Goal: Task Accomplishment & Management: Use online tool/utility

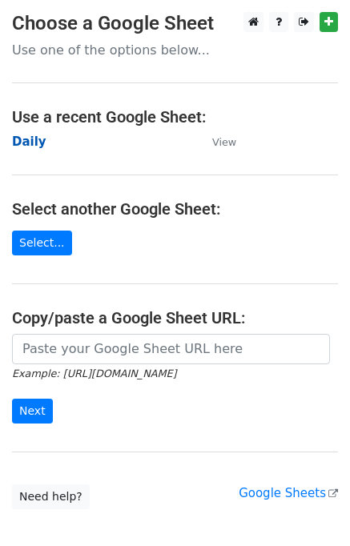
click at [29, 137] on strong "Daily" at bounding box center [29, 141] width 34 height 14
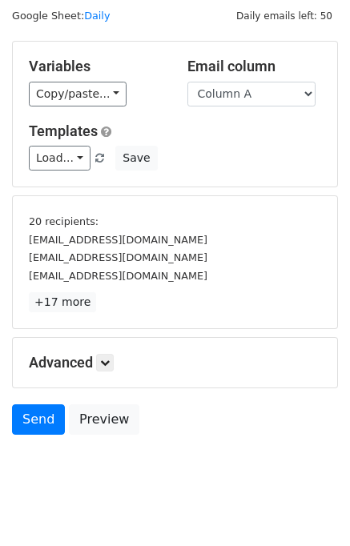
scroll to position [68, 0]
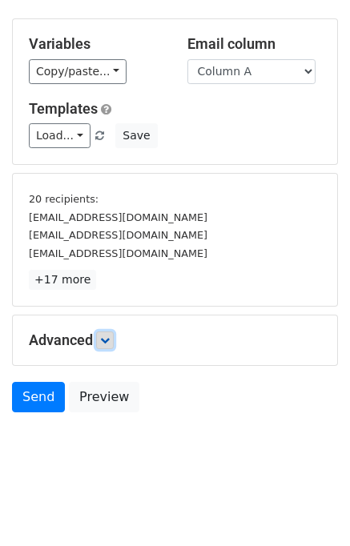
click at [108, 331] on link at bounding box center [105, 340] width 18 height 18
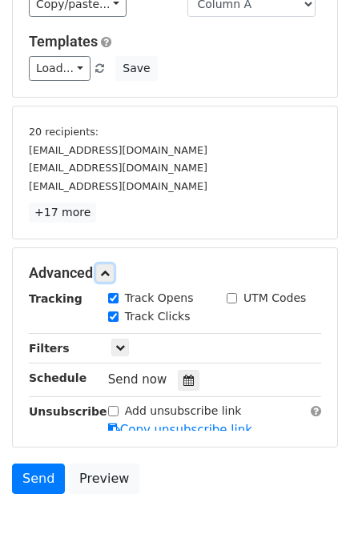
scroll to position [213, 0]
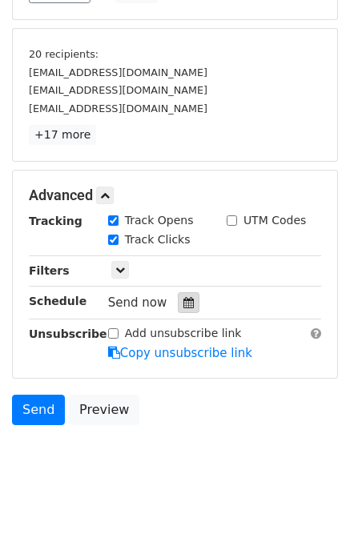
click at [183, 302] on icon at bounding box center [188, 302] width 10 height 11
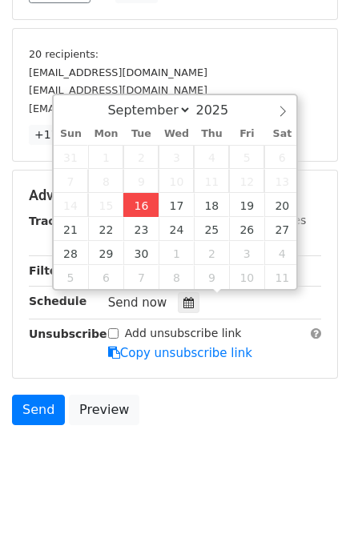
type input "2025-09-16 14:44"
type input "02"
type input "44"
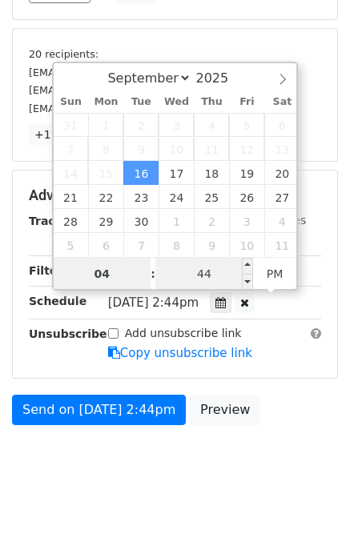
type input "04"
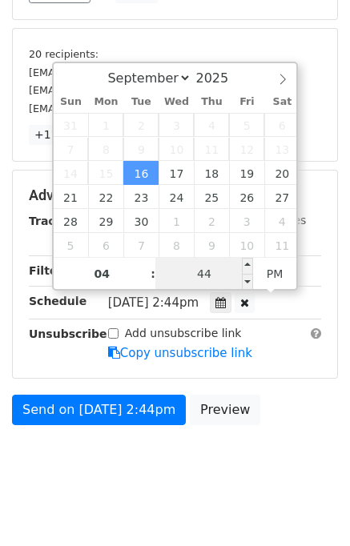
type input "2025-09-16 16:44"
click at [172, 265] on input "44" at bounding box center [204, 274] width 98 height 32
type input "00"
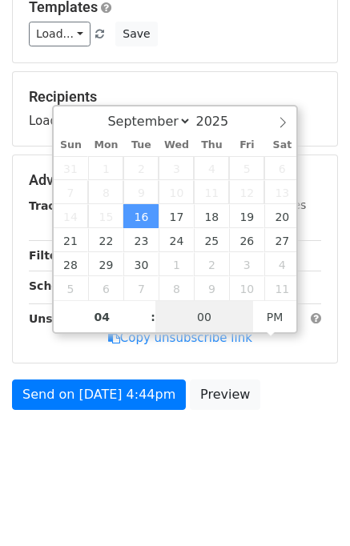
scroll to position [166, 0]
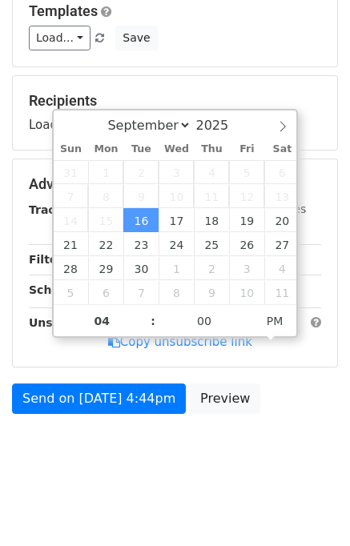
type input "2025-09-16 16:00"
click at [295, 394] on div "Send on Sep 16 at 4:44pm Preview" at bounding box center [175, 402] width 350 height 38
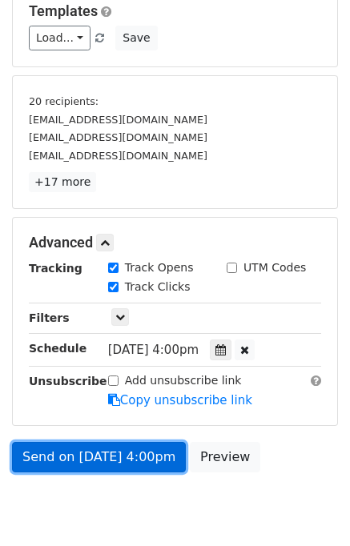
click at [99, 458] on link "Send on Sep 16 at 4:00pm" at bounding box center [99, 457] width 174 height 30
click at [98, 454] on link "Send on Sep 16 at 4:00pm" at bounding box center [99, 457] width 174 height 30
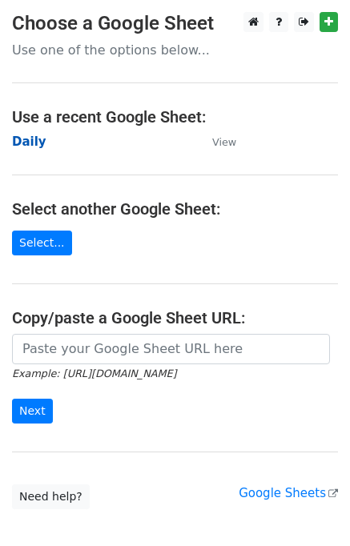
click at [34, 142] on strong "Daily" at bounding box center [29, 141] width 34 height 14
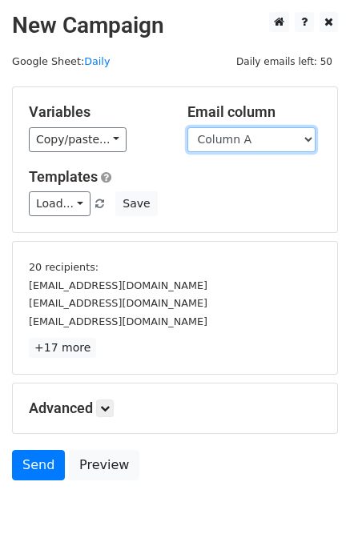
click at [234, 146] on select "Column A Column B Column C Column D Column E" at bounding box center [251, 139] width 128 height 25
select select "Column B"
click at [187, 127] on select "Column A Column B Column C Column D Column E" at bounding box center [251, 139] width 128 height 25
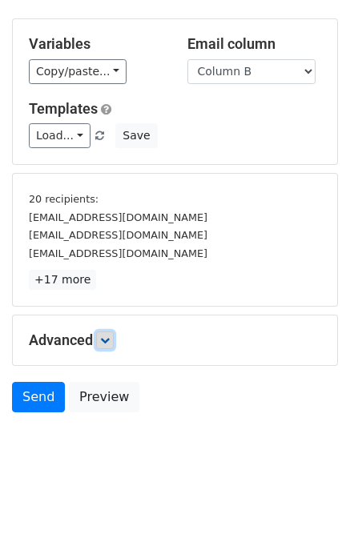
click at [112, 345] on link at bounding box center [105, 340] width 18 height 18
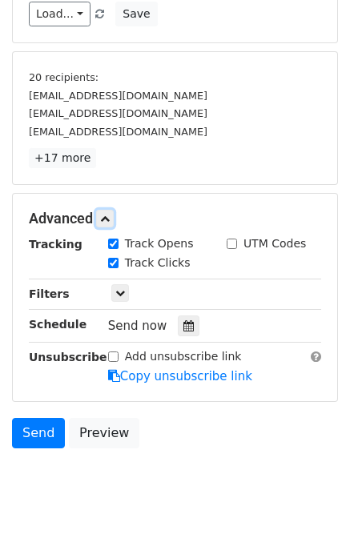
scroll to position [190, 0]
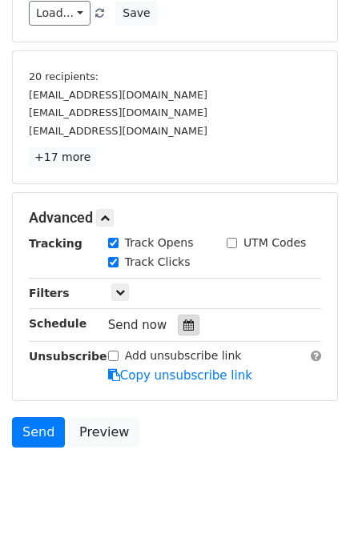
click at [183, 327] on icon at bounding box center [188, 324] width 10 height 11
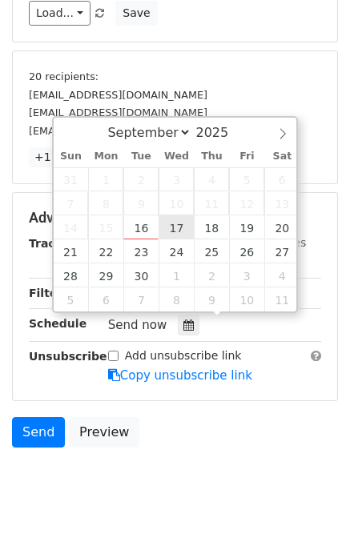
type input "2025-09-17 12:00"
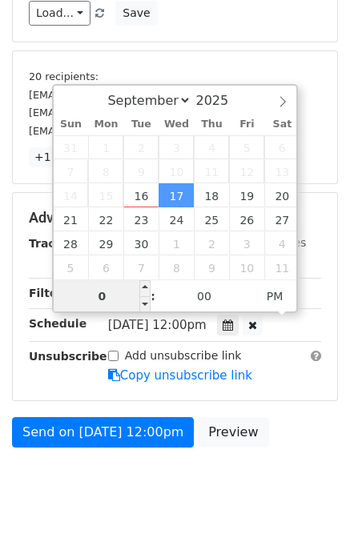
type input "05"
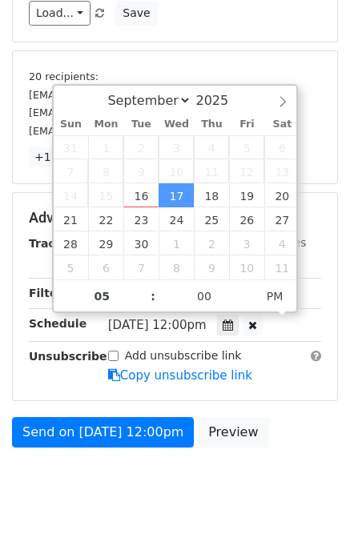
type input "2025-09-17 17:00"
click at [290, 430] on div "Send on Sep 17 at 12:00pm Preview" at bounding box center [175, 436] width 350 height 38
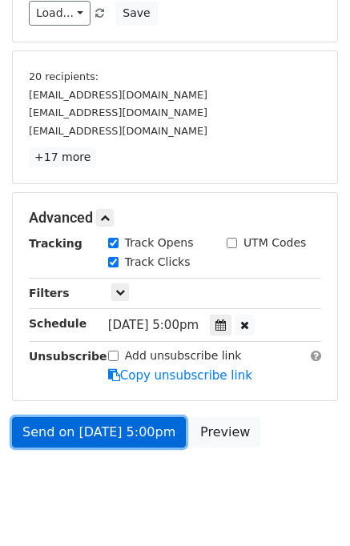
click at [147, 430] on link "Send on Sep 17 at 5:00pm" at bounding box center [99, 432] width 174 height 30
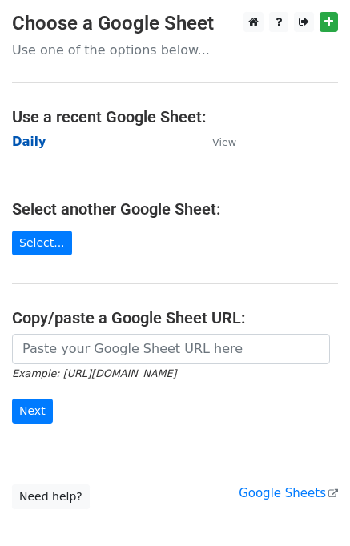
click at [34, 145] on strong "Daily" at bounding box center [29, 141] width 34 height 14
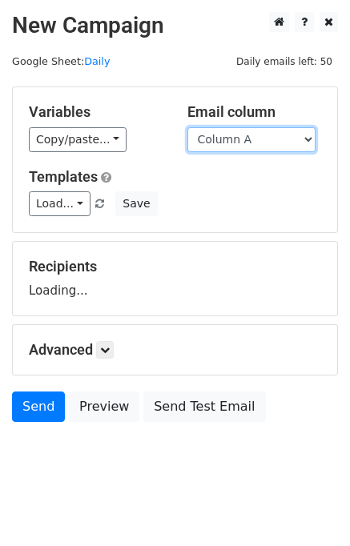
click at [226, 145] on select "Column A Column B Column C Column D Column E" at bounding box center [251, 139] width 128 height 25
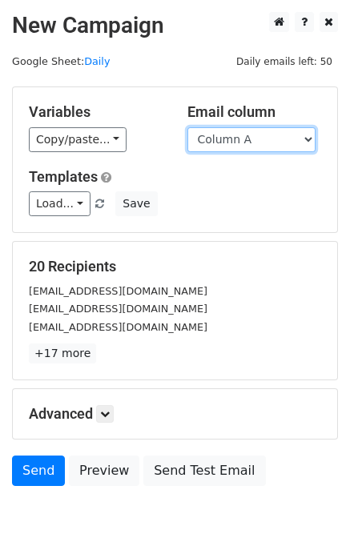
click at [235, 142] on select "Column A Column B Column C Column D Column E" at bounding box center [251, 139] width 128 height 25
select select "Column C"
click at [187, 127] on select "Column A Column B Column C Column D Column E" at bounding box center [251, 139] width 128 height 25
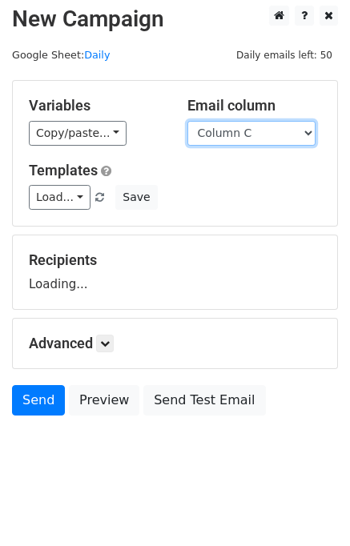
scroll to position [10, 0]
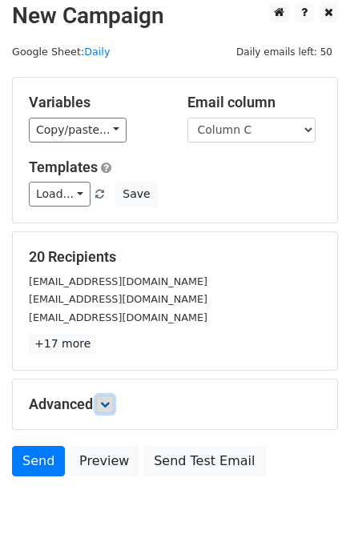
click at [106, 395] on link at bounding box center [105, 404] width 18 height 18
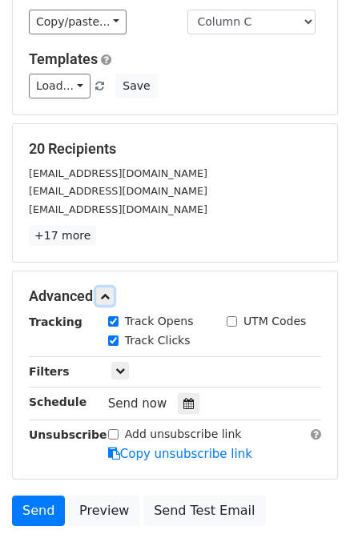
scroll to position [195, 0]
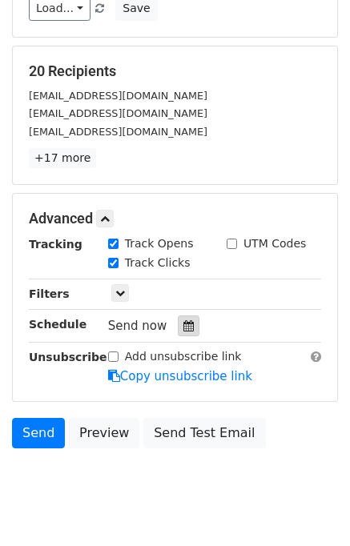
click at [184, 324] on icon at bounding box center [188, 325] width 10 height 11
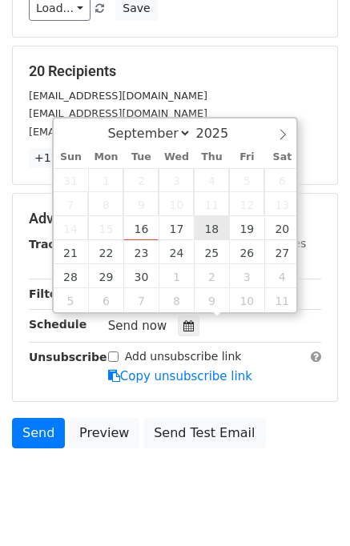
type input "2025-09-18 12:00"
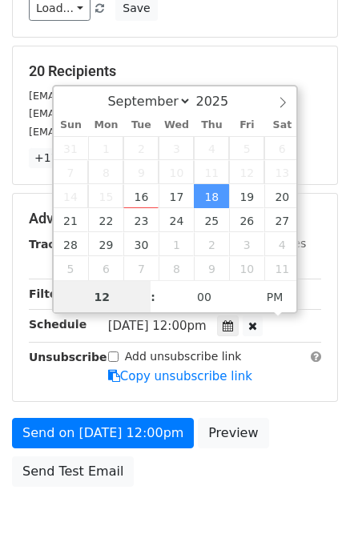
scroll to position [0, 0]
type input "06"
type input "2025-09-18 18:00"
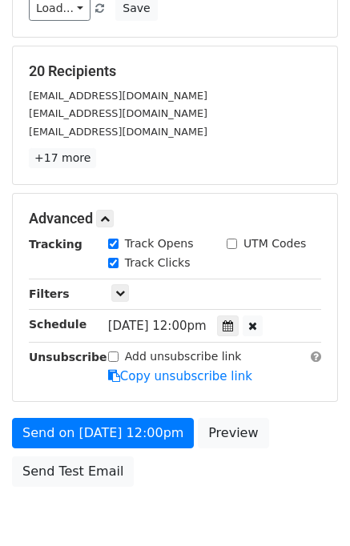
click at [282, 408] on form "Variables Copy/paste... {{Column A}} {{Column B}} {{Column C}} {{Column D}} {{C…" at bounding box center [175, 192] width 326 height 603
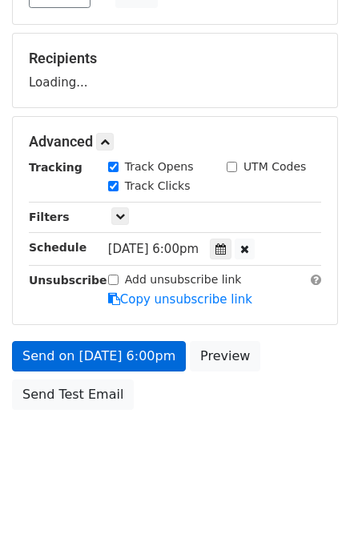
scroll to position [204, 0]
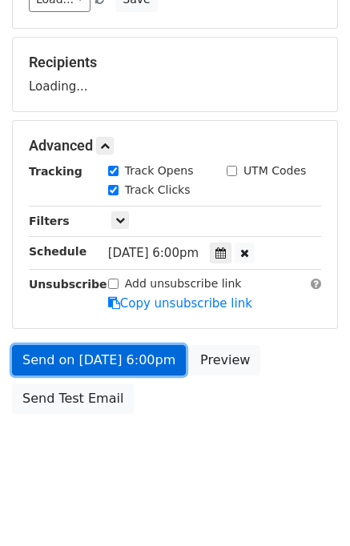
click at [131, 362] on link "Send on Sep 18 at 6:00pm" at bounding box center [99, 360] width 174 height 30
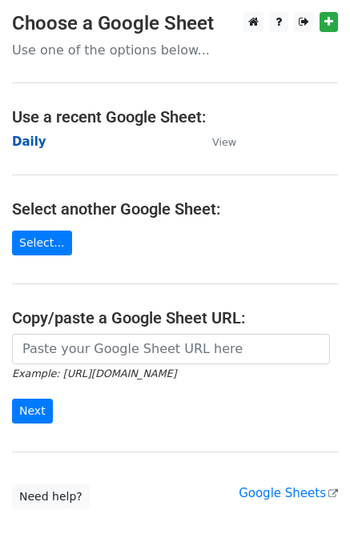
click at [33, 141] on strong "Daily" at bounding box center [29, 141] width 34 height 14
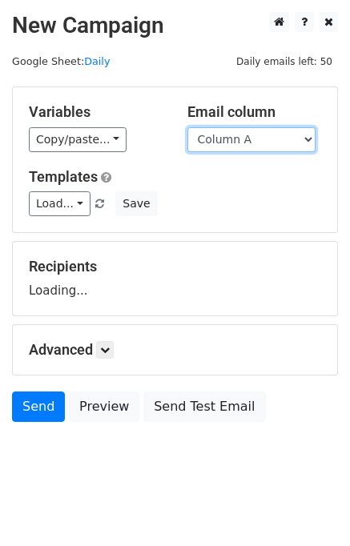
click at [256, 137] on select "Column A Column B Column C Column D Column E" at bounding box center [251, 139] width 128 height 25
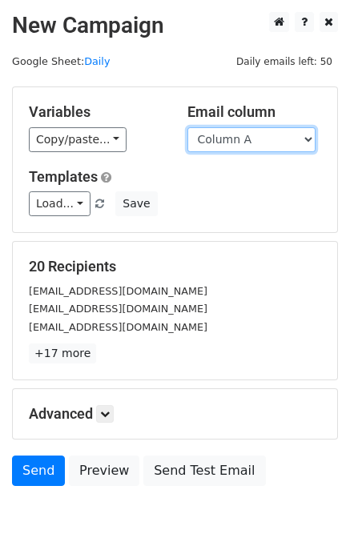
select select "Column D"
click at [187, 127] on select "Column A Column B Column C Column D Column E" at bounding box center [251, 139] width 128 height 25
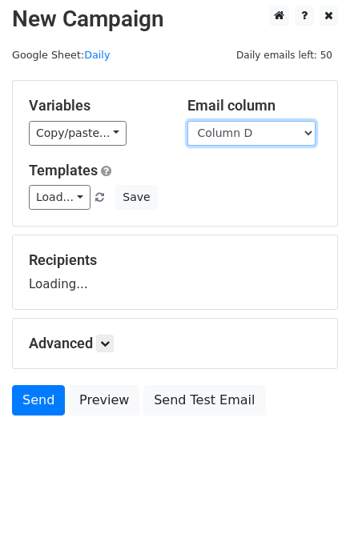
scroll to position [10, 0]
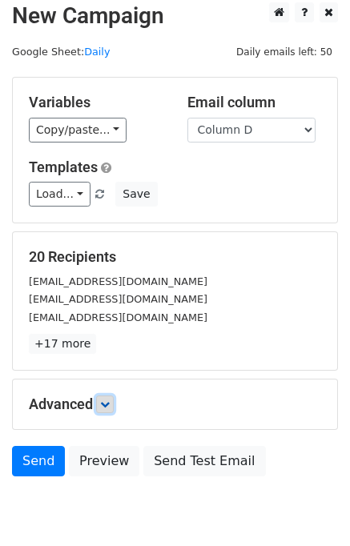
click at [108, 399] on icon at bounding box center [105, 404] width 10 height 10
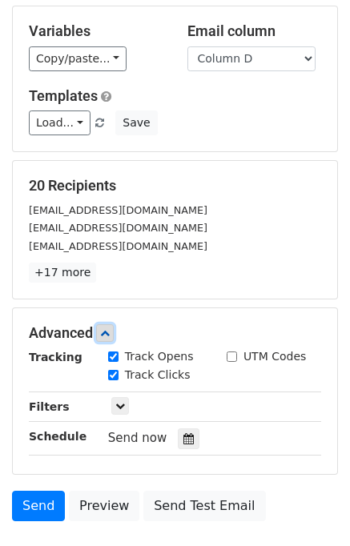
scroll to position [180, 0]
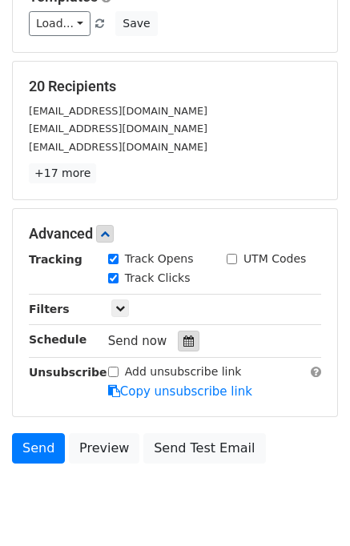
click at [179, 346] on div at bounding box center [189, 340] width 22 height 21
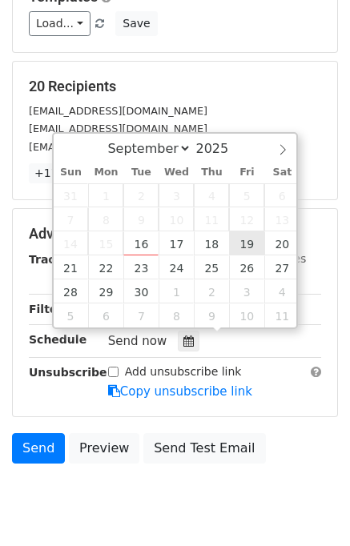
type input "2025-09-19 12:00"
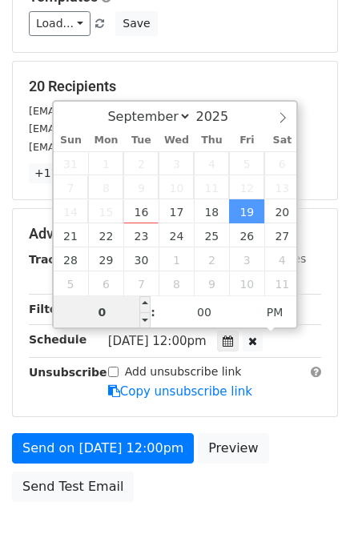
type input "07"
type input "2025-09-19 19:00"
click at [314, 422] on form "Variables Copy/paste... {{Column A}} {{Column B}} {{Column C}} {{Column D}} {{C…" at bounding box center [175, 207] width 326 height 603
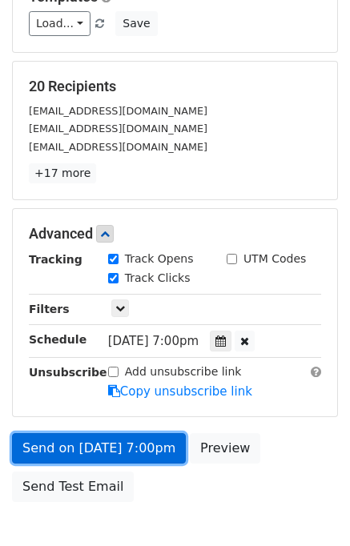
click at [89, 450] on link "Send on Sep 19 at 7:00pm" at bounding box center [99, 448] width 174 height 30
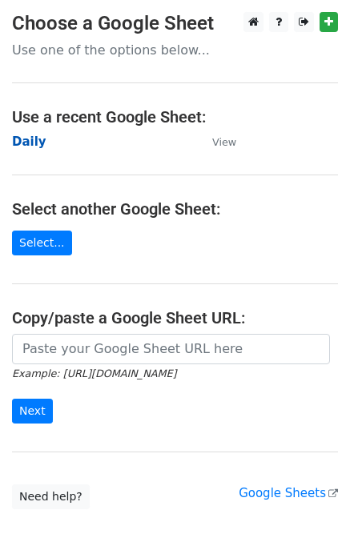
click at [29, 142] on strong "Daily" at bounding box center [29, 141] width 34 height 14
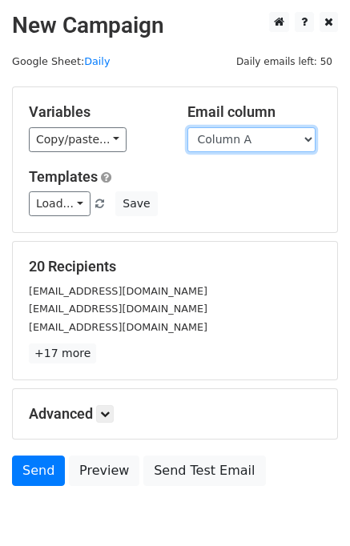
drag, startPoint x: 248, startPoint y: 134, endPoint x: 248, endPoint y: 147, distance: 13.6
click at [248, 134] on select "Column A Column B Column C Column D Column E" at bounding box center [251, 139] width 128 height 25
select select "Column E"
click at [187, 127] on select "Column A Column B Column C Column D Column E" at bounding box center [251, 139] width 128 height 25
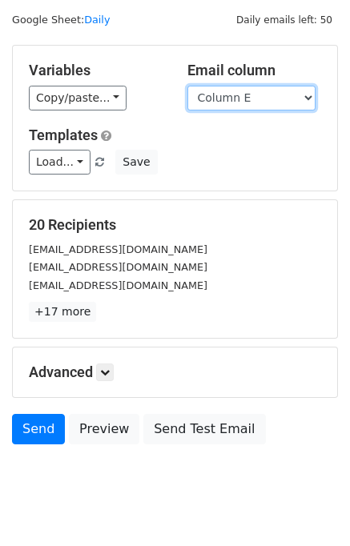
scroll to position [74, 0]
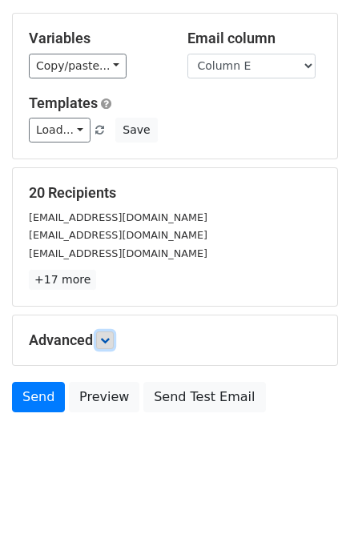
click at [102, 342] on link at bounding box center [105, 340] width 18 height 18
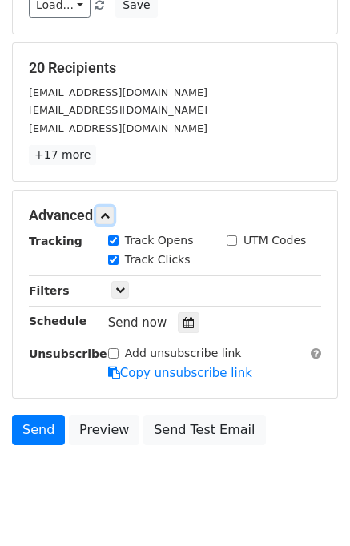
scroll to position [202, 0]
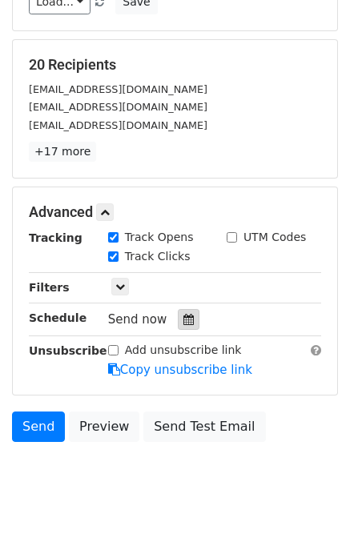
click at [183, 319] on icon at bounding box center [188, 319] width 10 height 11
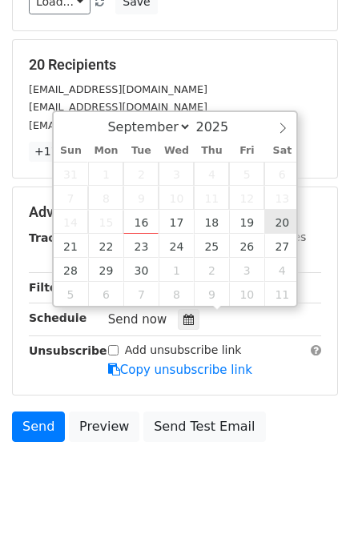
type input "[DATE] 12:00"
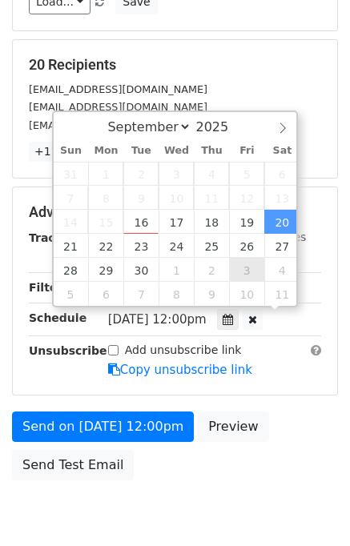
scroll to position [0, 0]
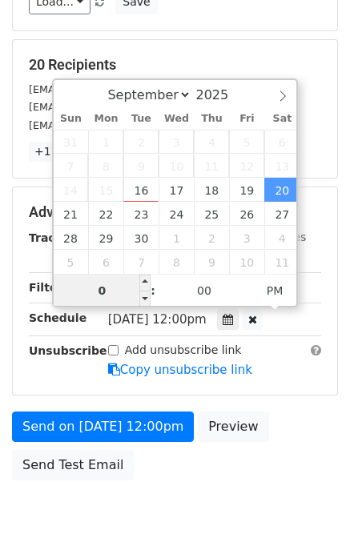
type input "08"
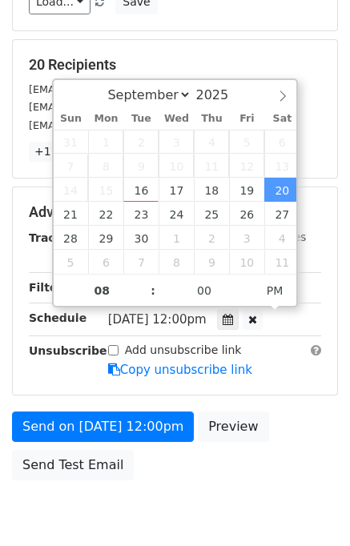
type input "[DATE] 20:00"
click at [282, 418] on div "Send on [DATE] 12:00pm Preview Send Test Email" at bounding box center [175, 449] width 350 height 77
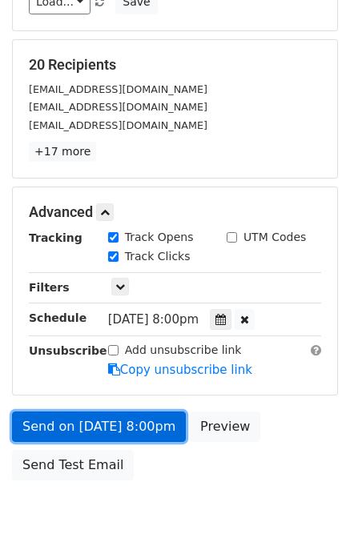
click at [147, 426] on link "Send on [DATE] 8:00pm" at bounding box center [99, 426] width 174 height 30
